Goal: Navigation & Orientation: Find specific page/section

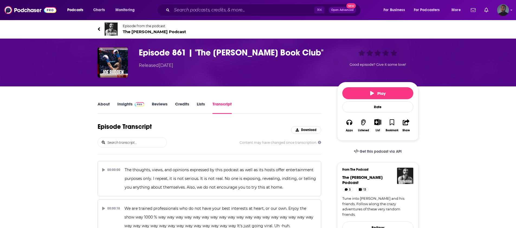
click at [509, 11] on div "Podcasts Charts Monitoring ⌘ K Open Advanced New For Business For Podcasters Mo…" at bounding box center [258, 10] width 516 height 20
click at [505, 10] on img "Logged in as jarryd.boyd" at bounding box center [503, 10] width 12 height 12
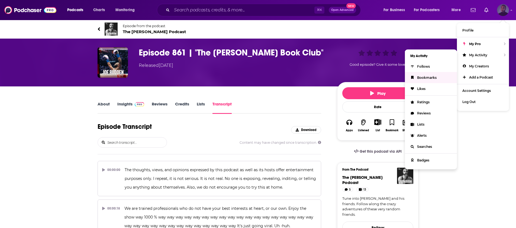
click at [432, 77] on span "Bookmarks" at bounding box center [427, 77] width 20 height 4
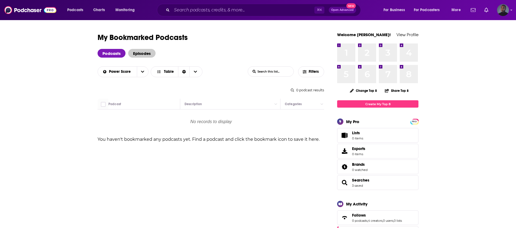
click at [143, 55] on span "Episodes" at bounding box center [141, 53] width 27 height 9
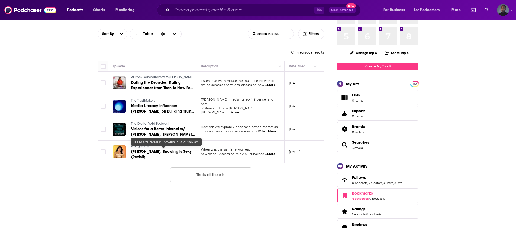
scroll to position [38, 0]
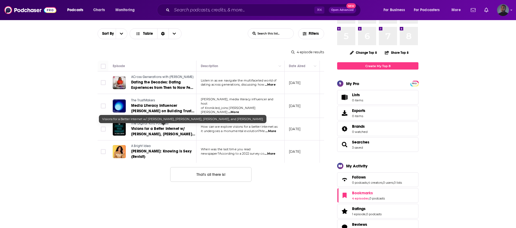
click at [143, 128] on span "Visions for a Better Internet w/ [PERSON_NAME], [PERSON_NAME], [PERSON_NAME], a…" at bounding box center [163, 136] width 64 height 21
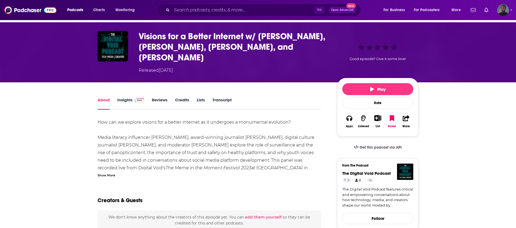
scroll to position [15, 0]
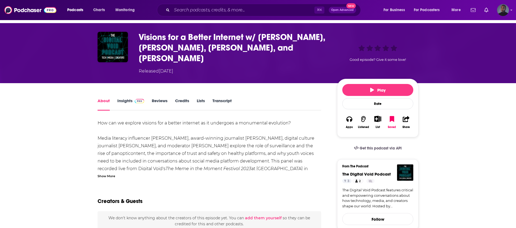
click at [218, 102] on link "Transcript" at bounding box center [222, 104] width 19 height 12
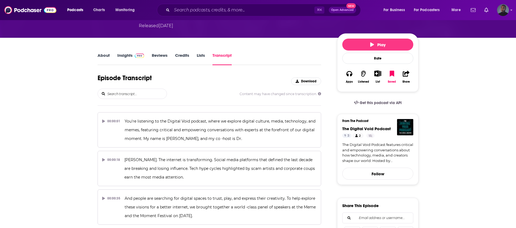
scroll to position [71, 0]
